Goal: Information Seeking & Learning: Learn about a topic

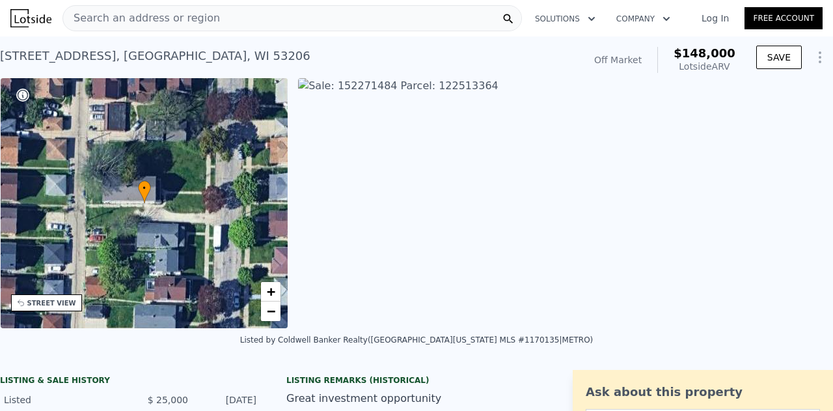
click at [197, 18] on span "Search an address or region" at bounding box center [141, 18] width 157 height 16
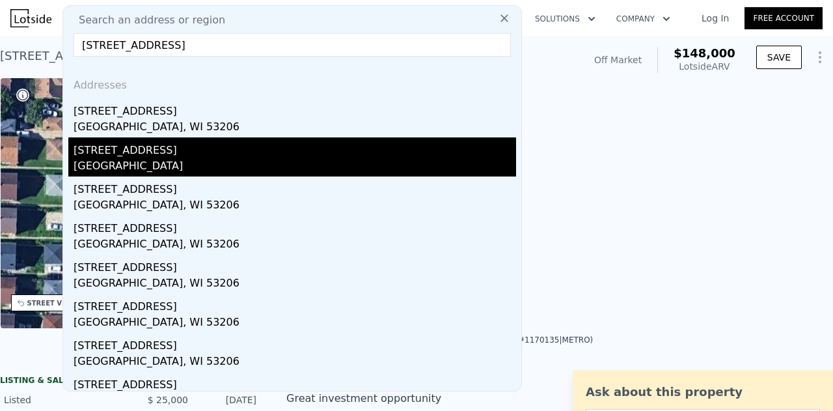
type input "[STREET_ADDRESS]"
click at [196, 169] on div "[GEOGRAPHIC_DATA]" at bounding box center [295, 167] width 442 height 18
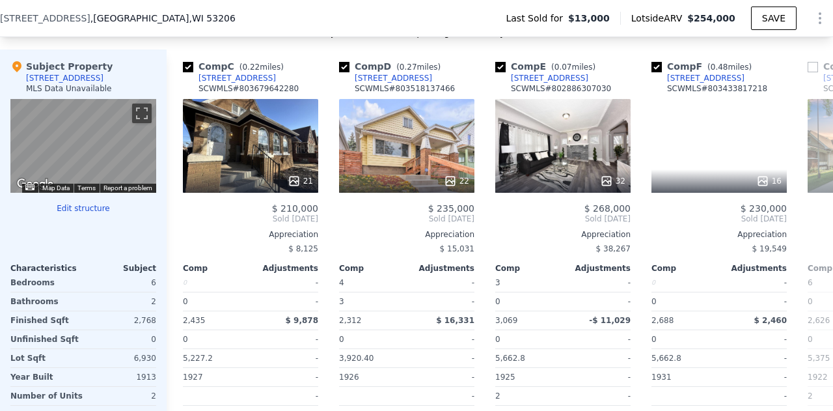
scroll to position [0, 317]
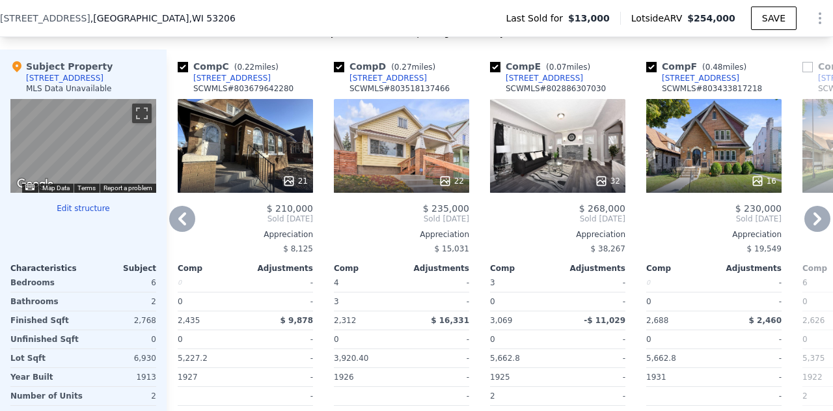
click at [565, 163] on div "32" at bounding box center [557, 146] width 135 height 94
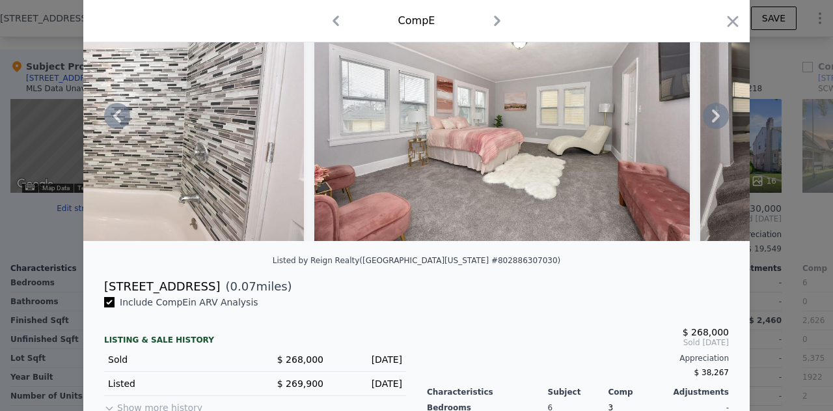
scroll to position [144, 0]
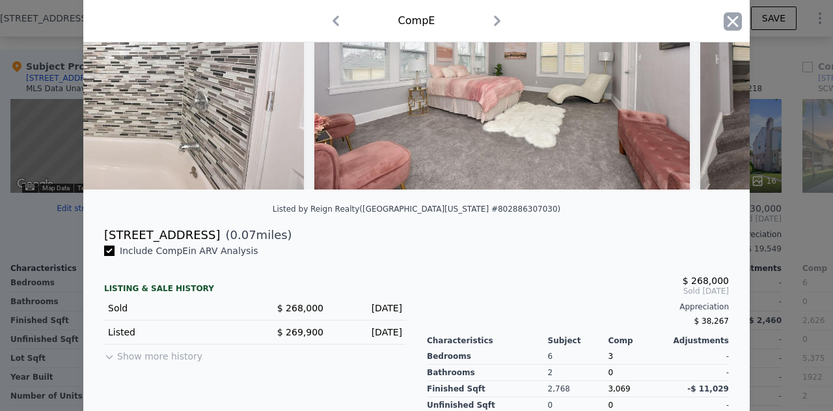
click at [724, 15] on icon "button" at bounding box center [733, 21] width 18 height 18
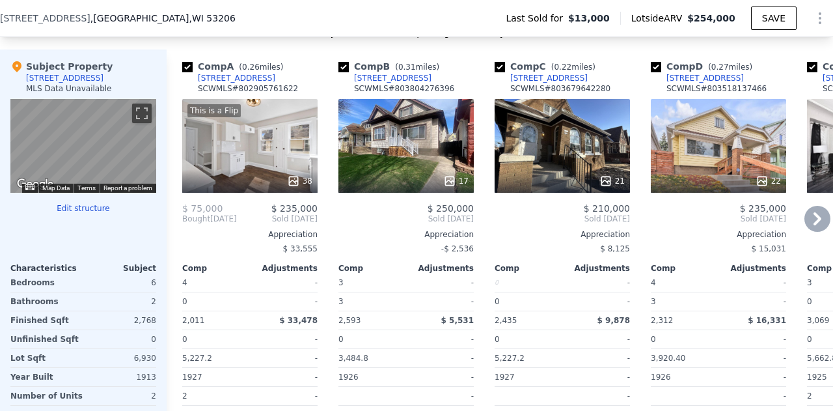
click at [399, 170] on div "17" at bounding box center [405, 146] width 135 height 94
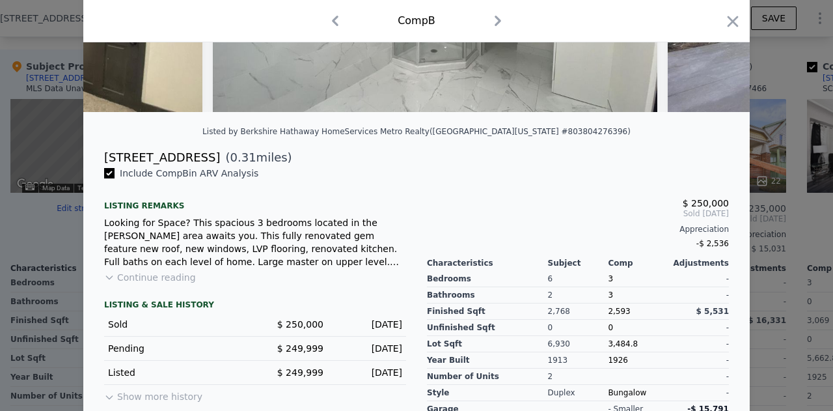
scroll to position [219, 0]
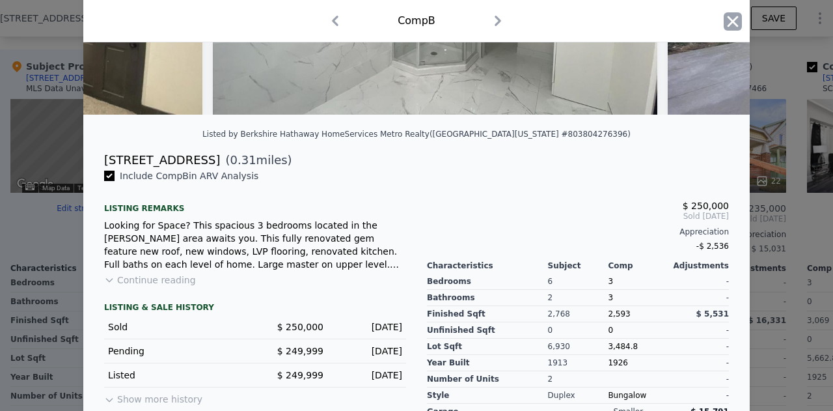
click at [730, 21] on icon "button" at bounding box center [733, 21] width 18 height 18
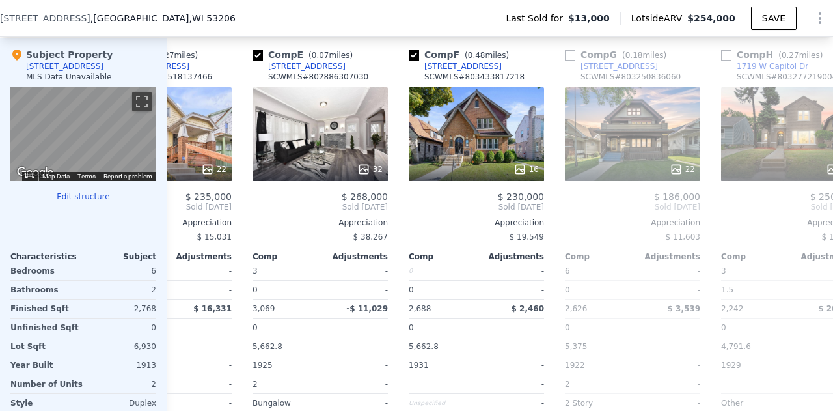
scroll to position [0, 573]
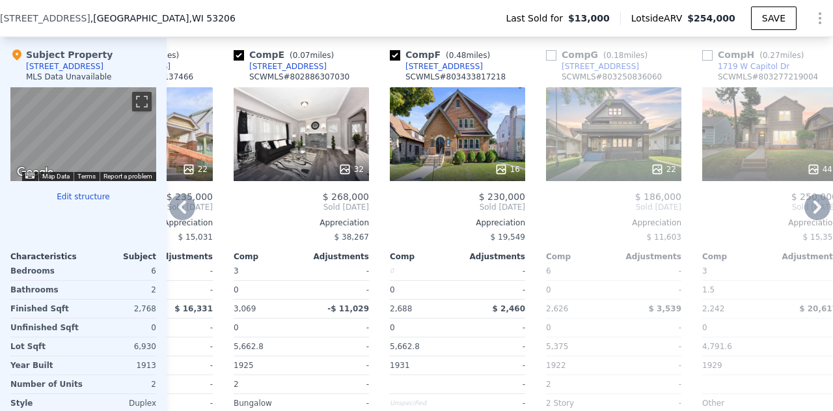
click at [612, 133] on div "22" at bounding box center [613, 134] width 135 height 94
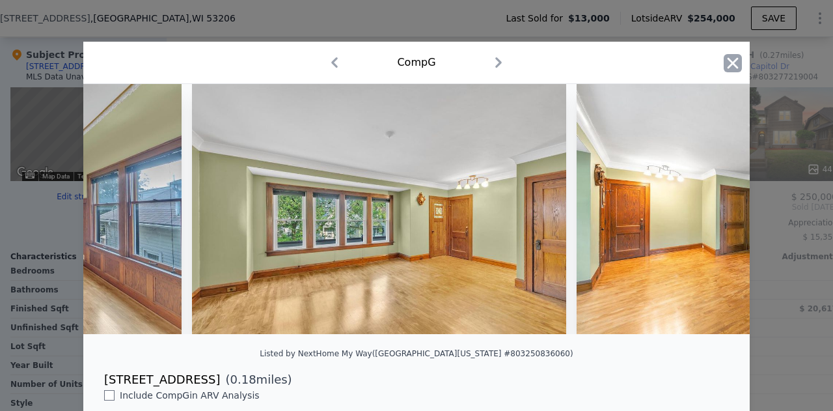
scroll to position [0, 4512]
click at [735, 61] on icon "button" at bounding box center [733, 63] width 18 height 18
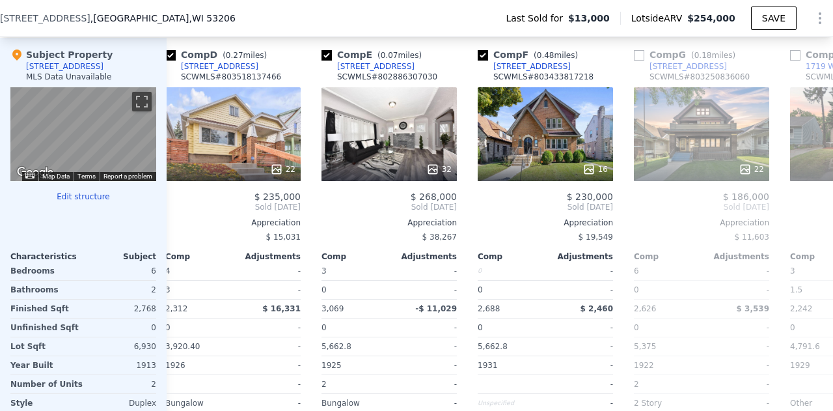
scroll to position [0, 481]
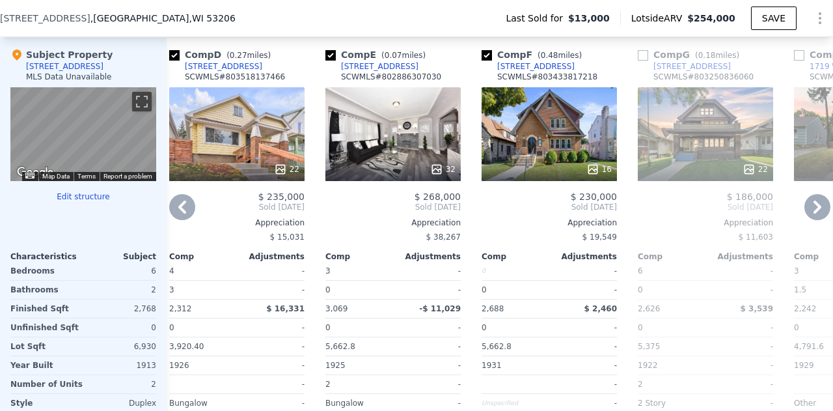
click at [299, 160] on div "22" at bounding box center [236, 134] width 135 height 94
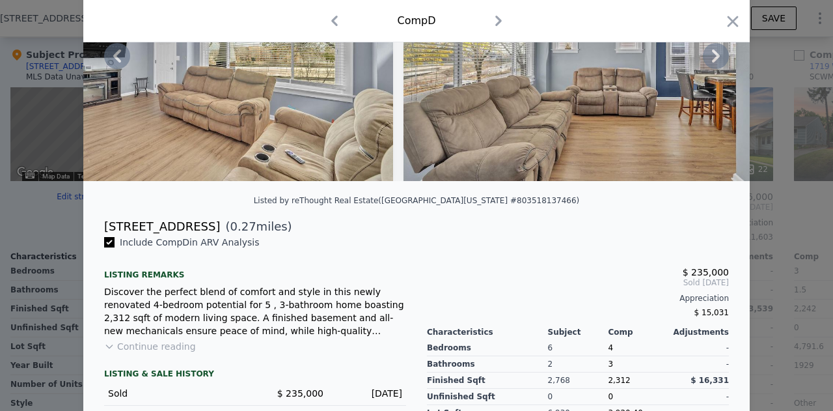
scroll to position [155, 0]
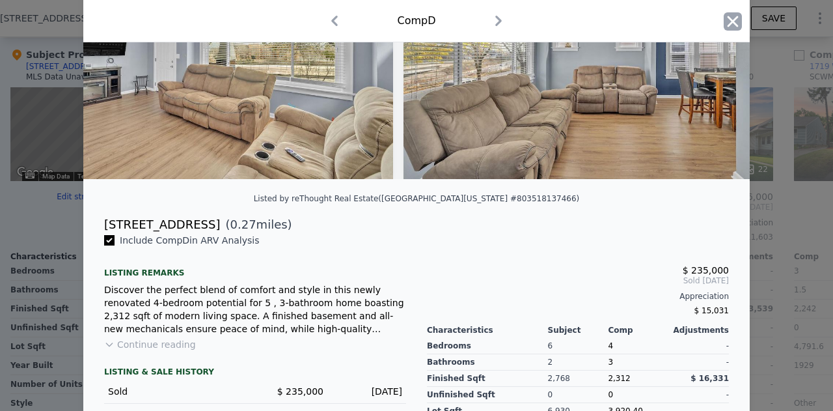
click at [724, 21] on icon "button" at bounding box center [733, 21] width 18 height 18
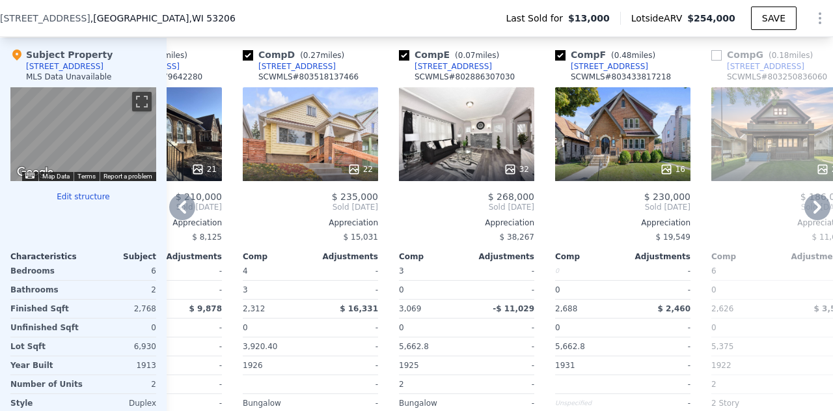
scroll to position [0, 407]
